Goal: Check status: Check status

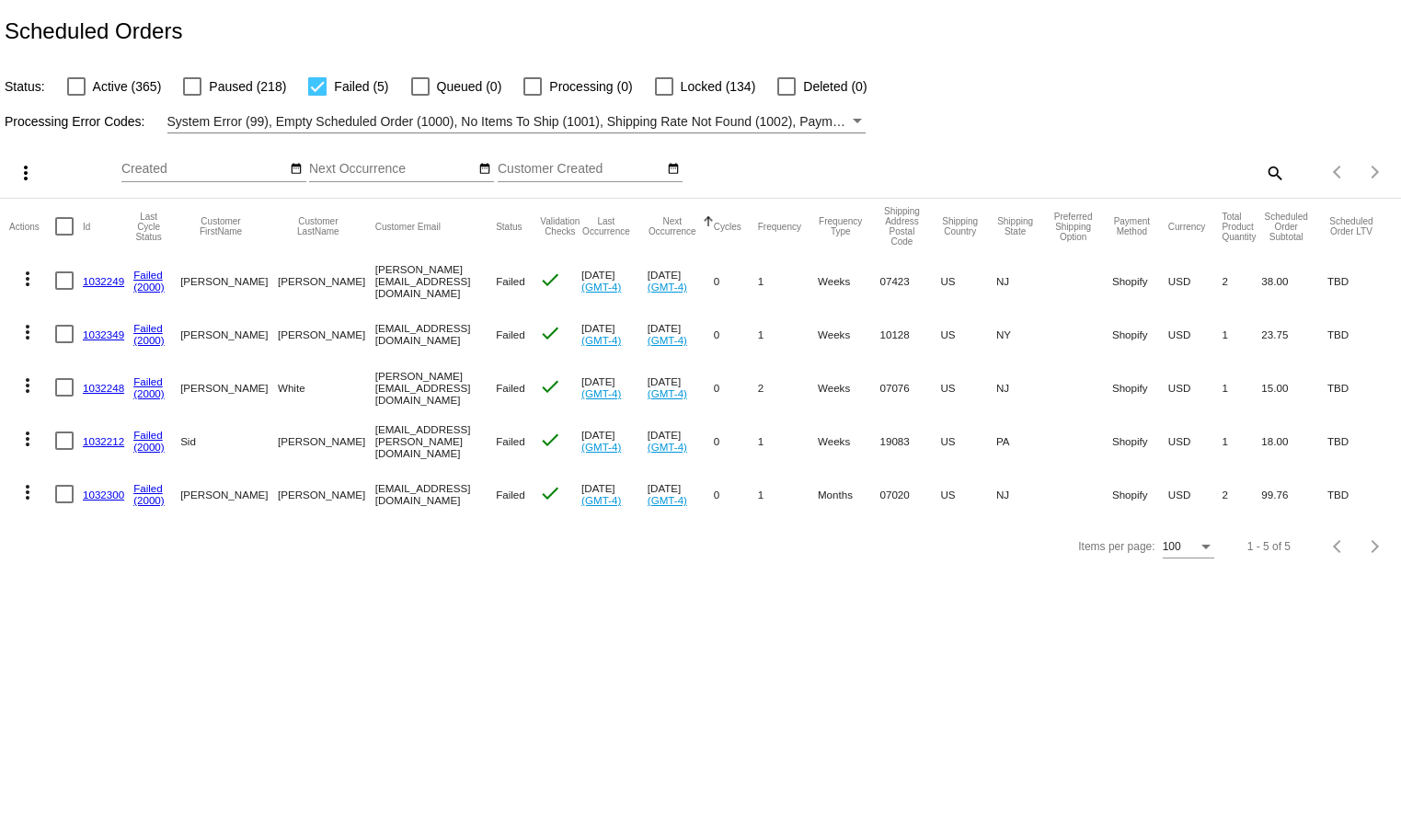
click at [94, 287] on link "1032249" at bounding box center [103, 281] width 42 height 12
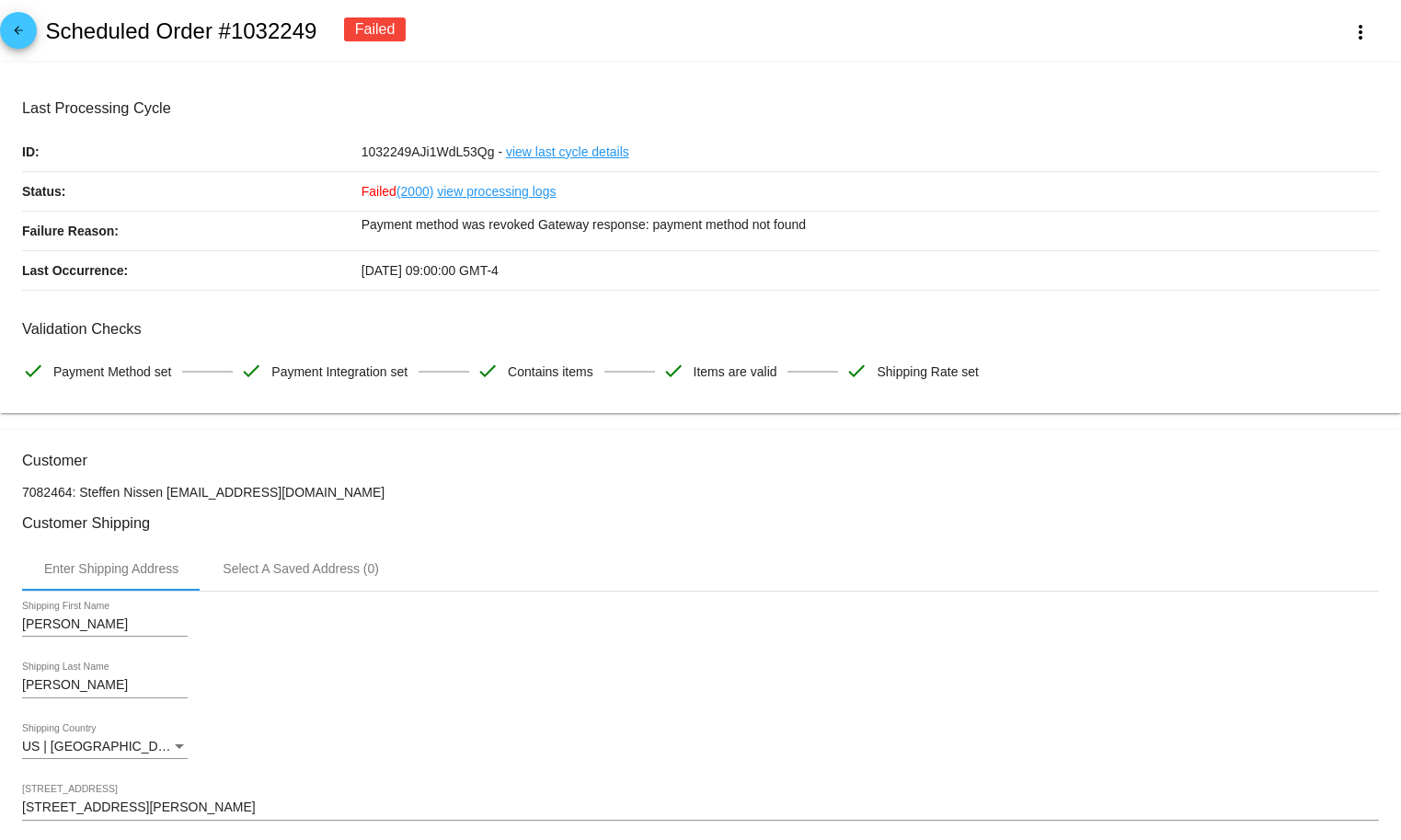
click at [261, 37] on h2 "Scheduled Order #1032249" at bounding box center [181, 30] width 271 height 26
copy h2 "1032249"
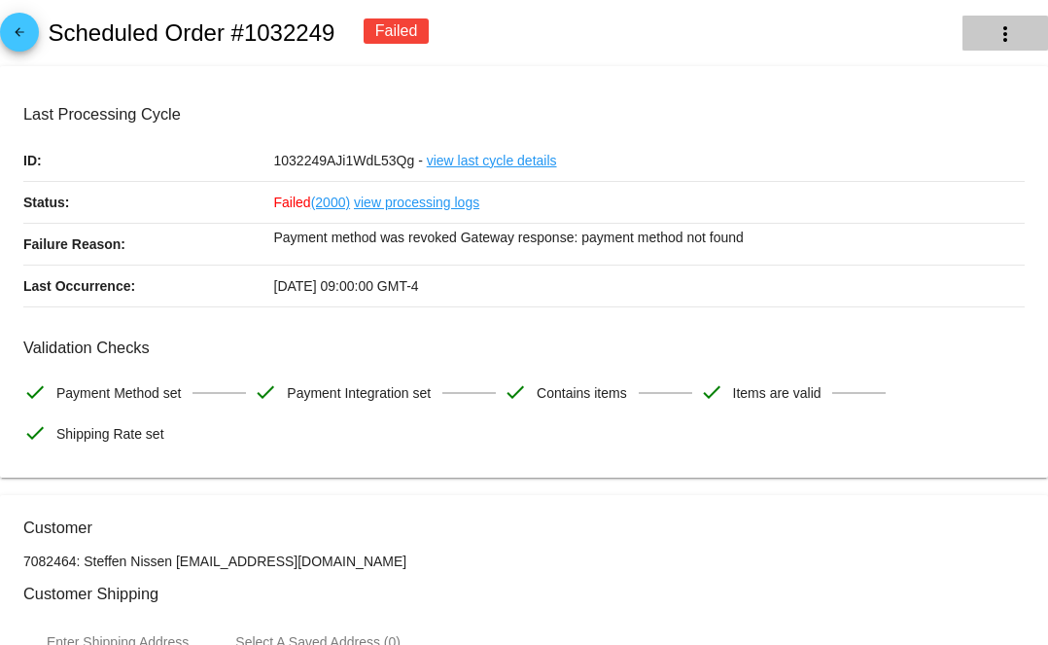
click at [993, 33] on mat-icon "more_vert" at bounding box center [1004, 33] width 23 height 23
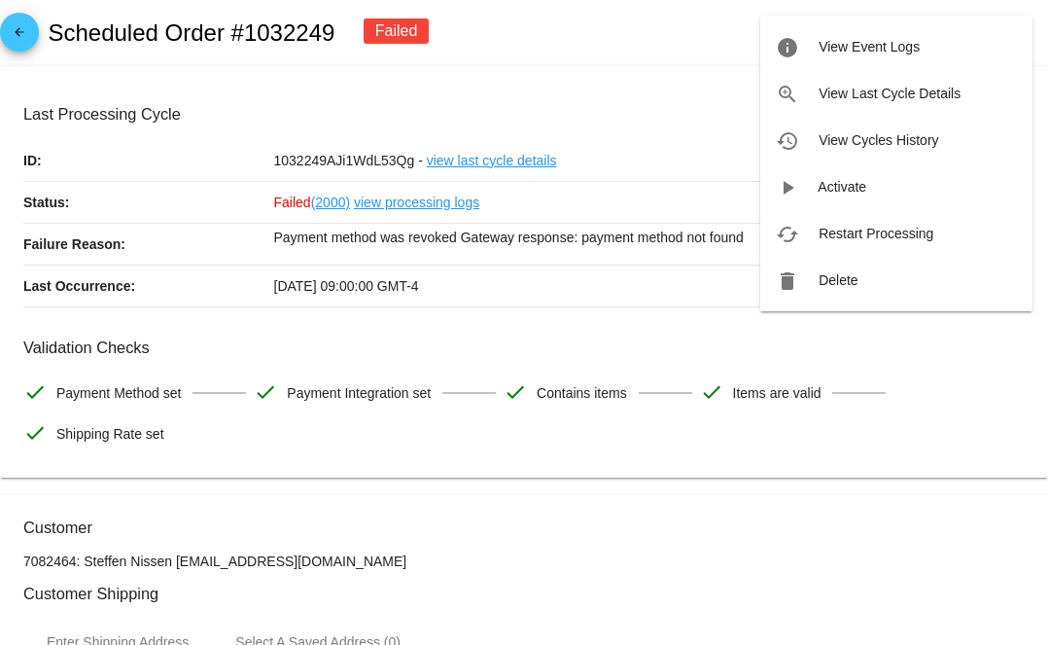
click at [35, 44] on div at bounding box center [524, 322] width 1048 height 645
click at [17, 37] on mat-icon "arrow_back" at bounding box center [19, 36] width 23 height 23
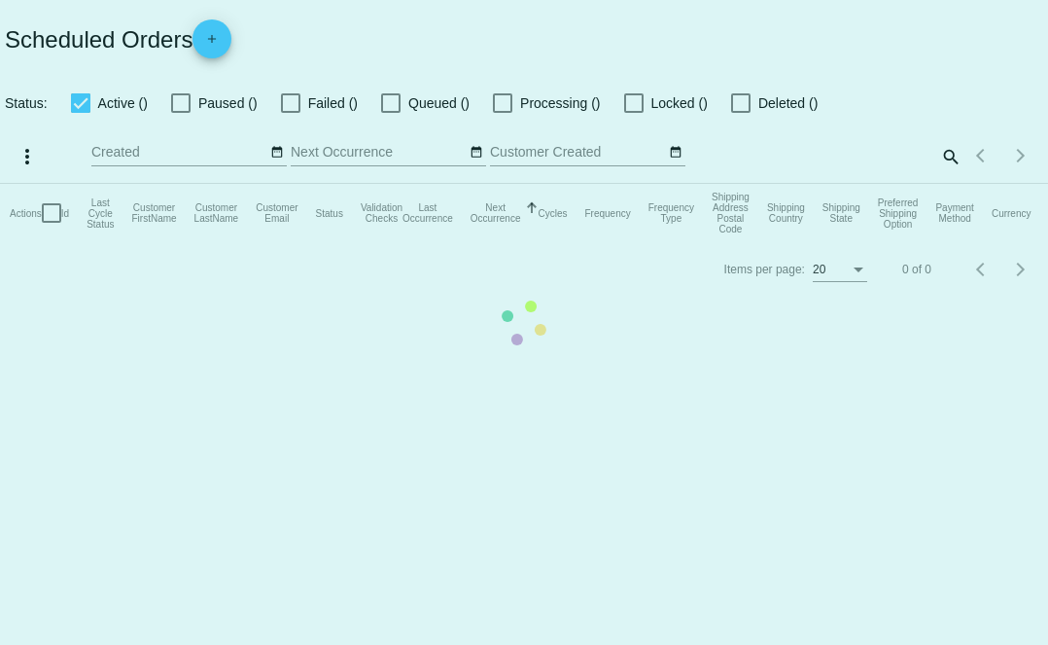
checkbox input "false"
checkbox input "true"
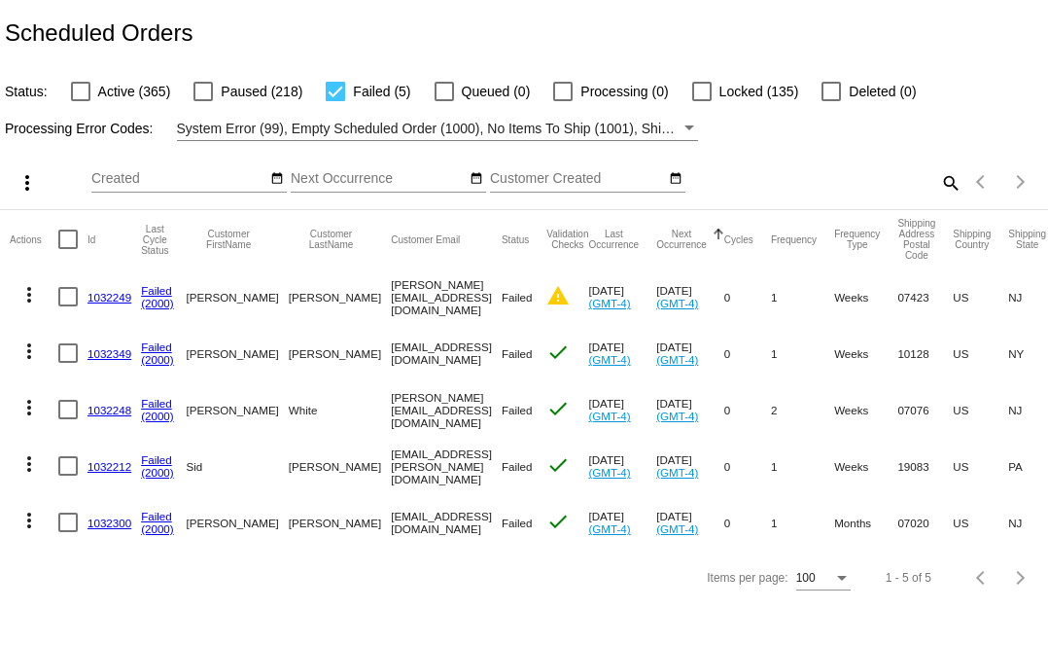
click at [22, 288] on mat-icon "more_vert" at bounding box center [28, 294] width 23 height 23
